Goal: Transaction & Acquisition: Obtain resource

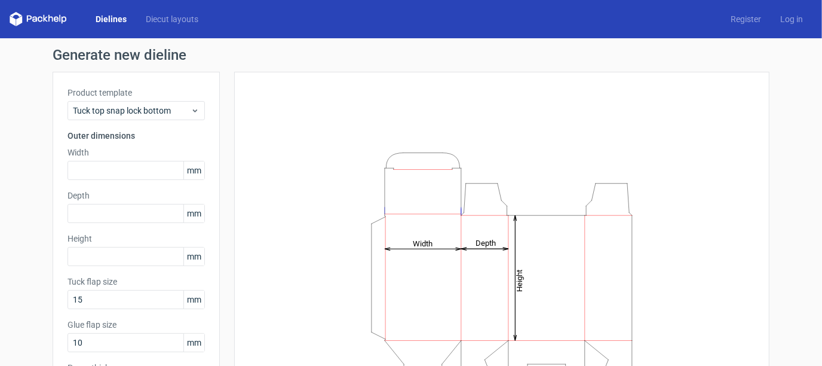
click at [106, 18] on link "Dielines" at bounding box center [111, 19] width 50 height 12
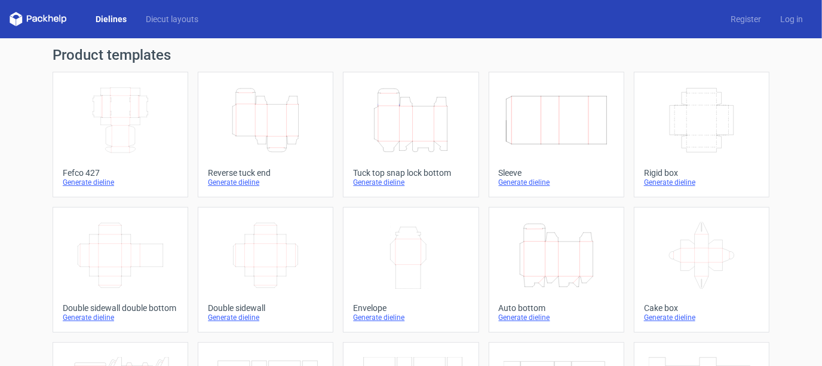
click at [255, 113] on icon "Height Depth Width" at bounding box center [266, 120] width 106 height 67
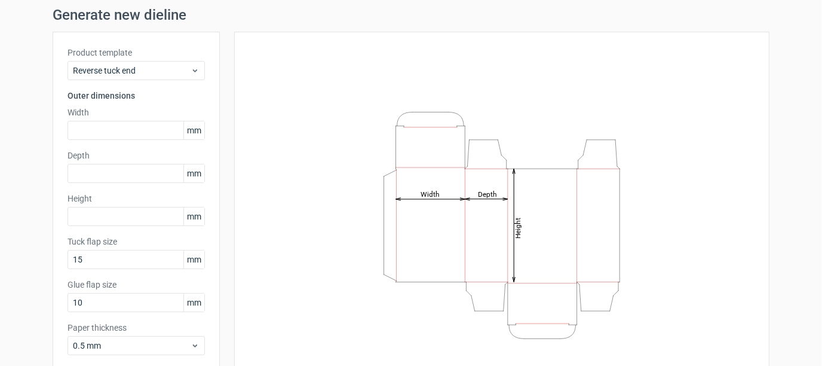
scroll to position [60, 0]
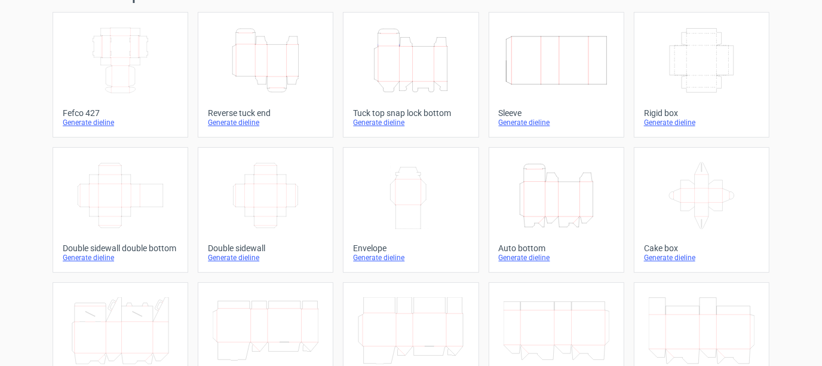
click at [409, 50] on icon "Height Depth Width" at bounding box center [411, 60] width 106 height 67
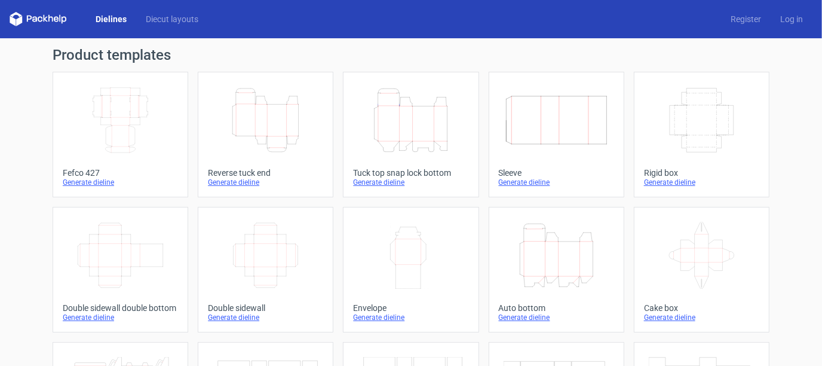
click at [233, 111] on icon "Height Depth Width" at bounding box center [266, 120] width 106 height 67
click at [380, 99] on icon "Height Depth Width" at bounding box center [411, 120] width 106 height 67
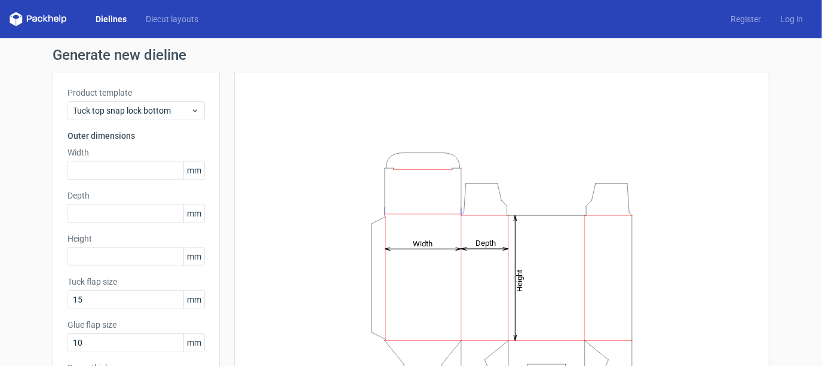
scroll to position [60, 0]
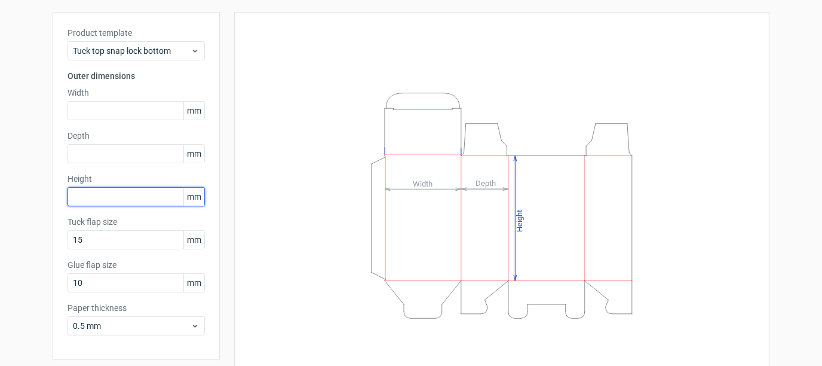
click at [142, 196] on input "text" at bounding box center [136, 196] width 137 height 19
type input "130"
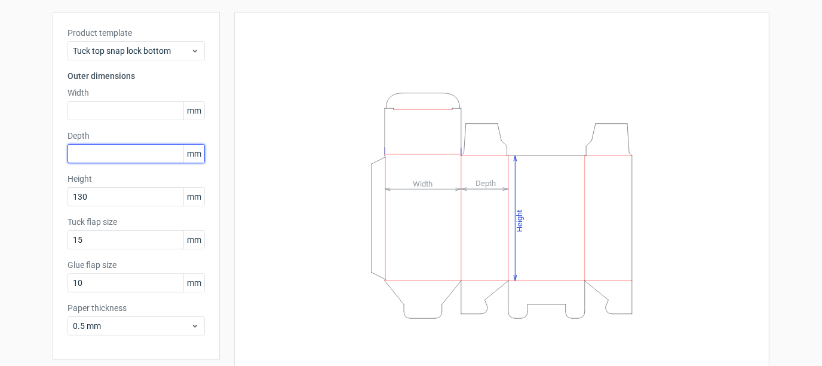
click at [146, 146] on input "text" at bounding box center [136, 153] width 137 height 19
type input "50"
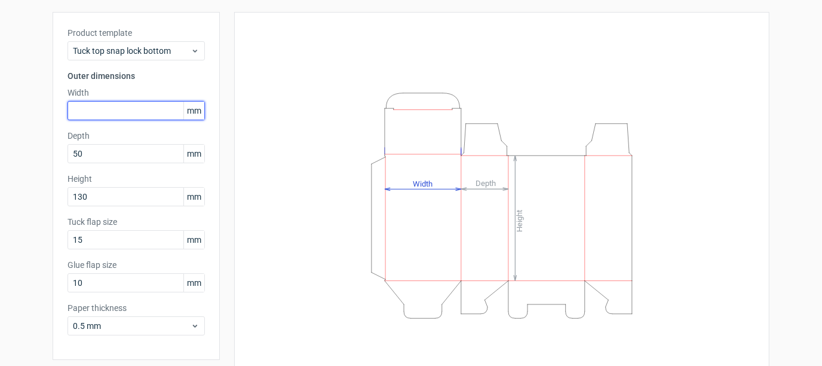
click at [124, 112] on input "text" at bounding box center [136, 110] width 137 height 19
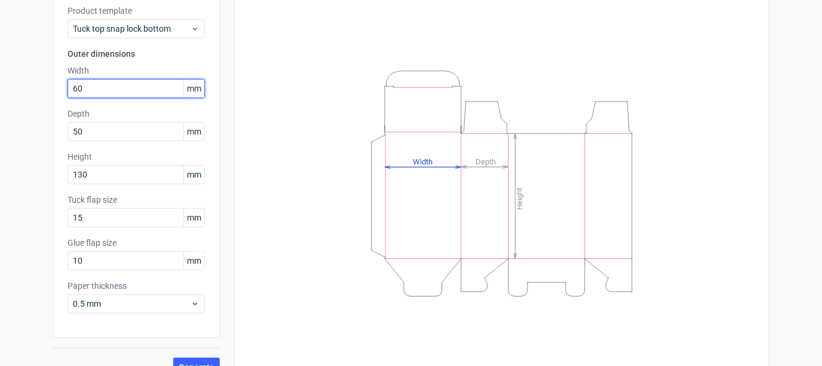
scroll to position [101, 0]
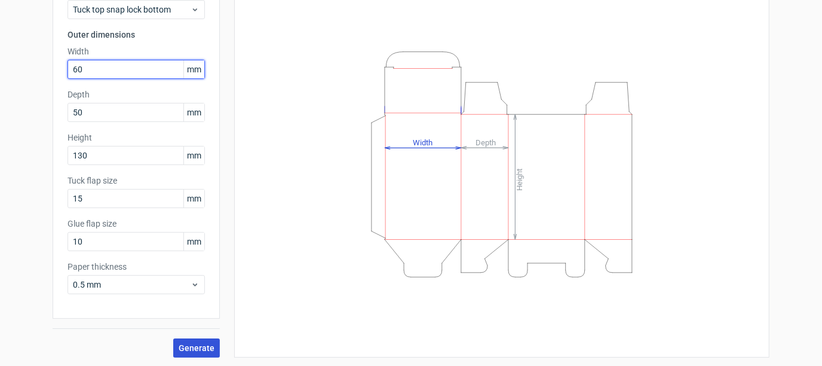
type input "60"
click at [194, 344] on span "Generate" at bounding box center [197, 348] width 36 height 8
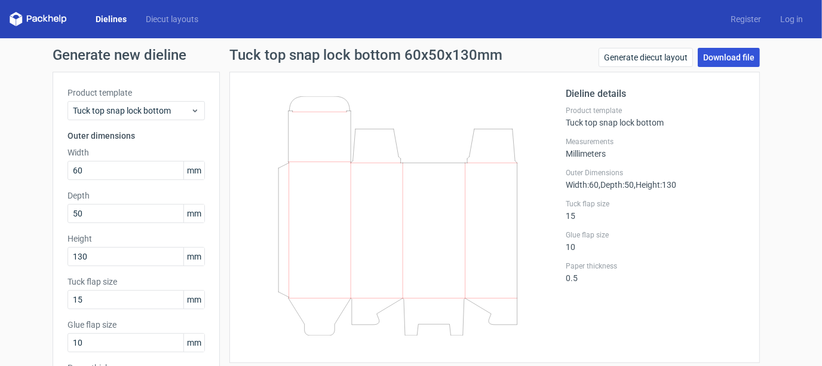
click at [727, 57] on link "Download file" at bounding box center [729, 57] width 62 height 19
click at [182, 18] on link "Diecut layouts" at bounding box center [172, 19] width 72 height 12
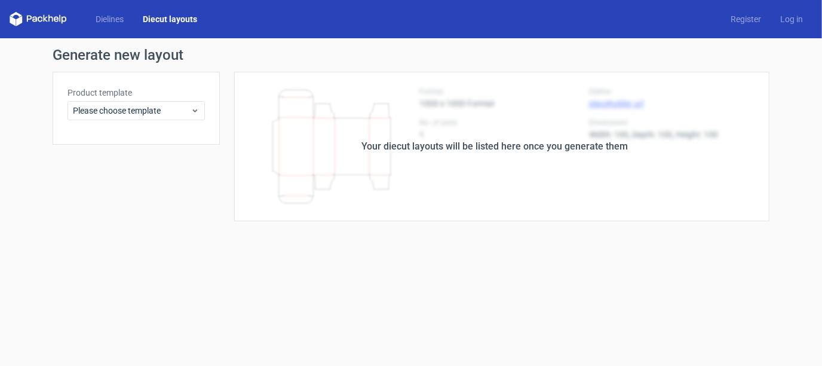
click at [441, 172] on div "Your diecut layouts will be listed here once you generate them" at bounding box center [495, 146] width 550 height 149
click at [121, 21] on link "Dielines" at bounding box center [109, 19] width 47 height 12
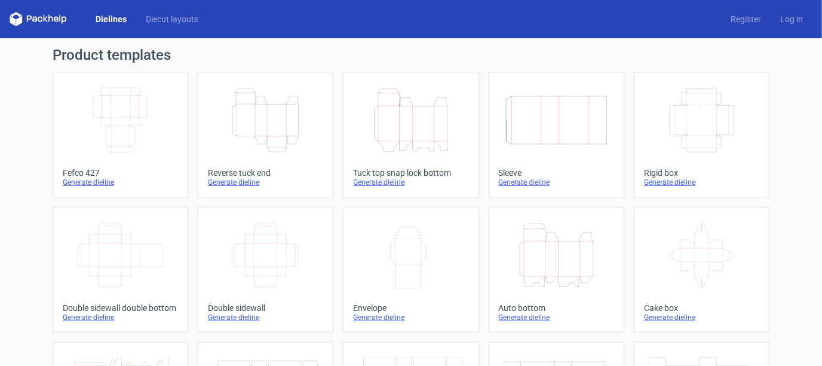
click at [287, 125] on icon "Height Depth Width" at bounding box center [266, 120] width 106 height 67
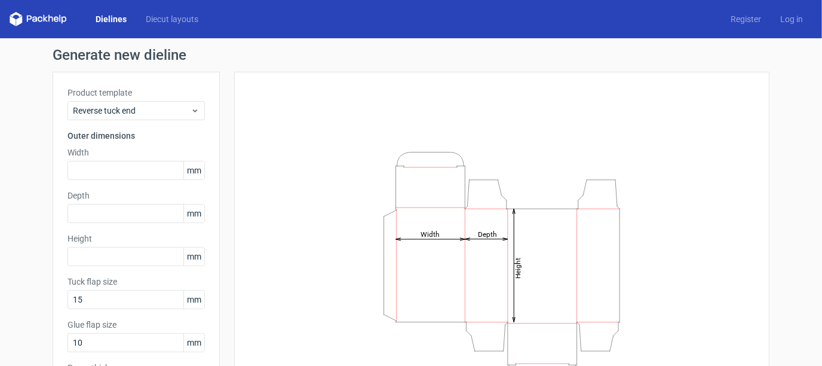
scroll to position [60, 0]
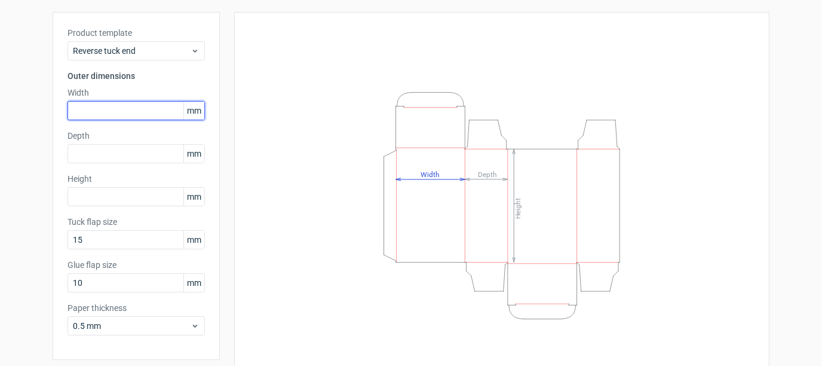
click at [126, 112] on input "text" at bounding box center [136, 110] width 137 height 19
type input "60"
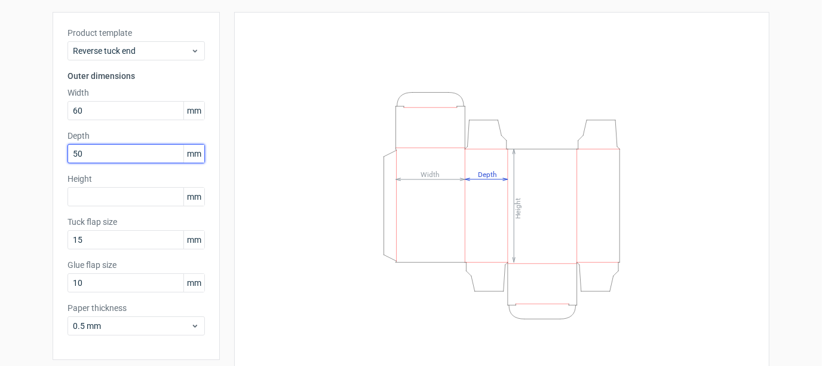
type input "50"
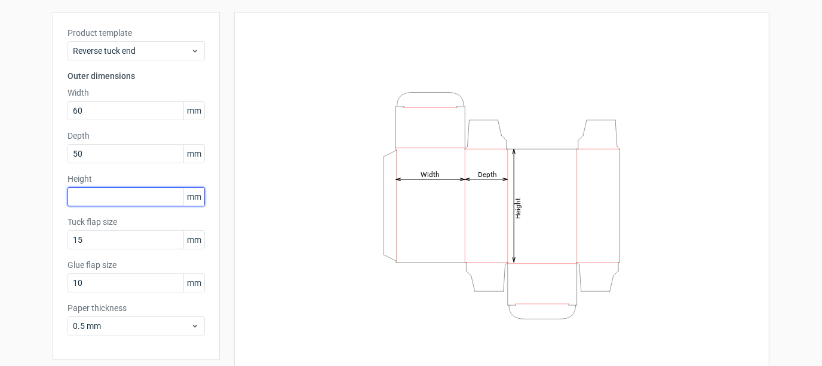
click at [89, 200] on input "text" at bounding box center [136, 196] width 137 height 19
type input "130"
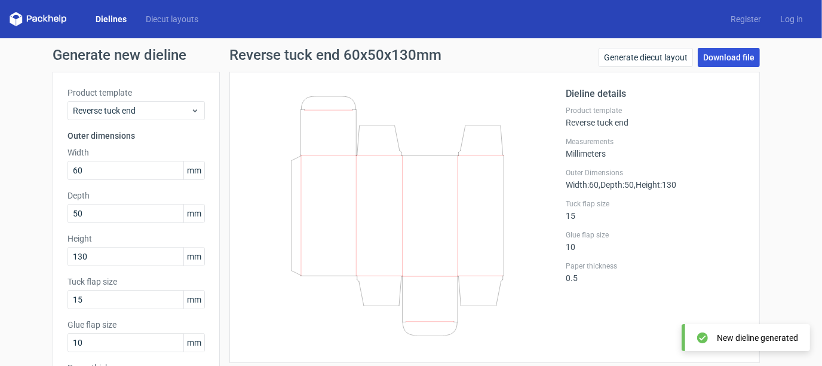
click at [732, 53] on link "Download file" at bounding box center [729, 57] width 62 height 19
